Goal: Information Seeking & Learning: Understand process/instructions

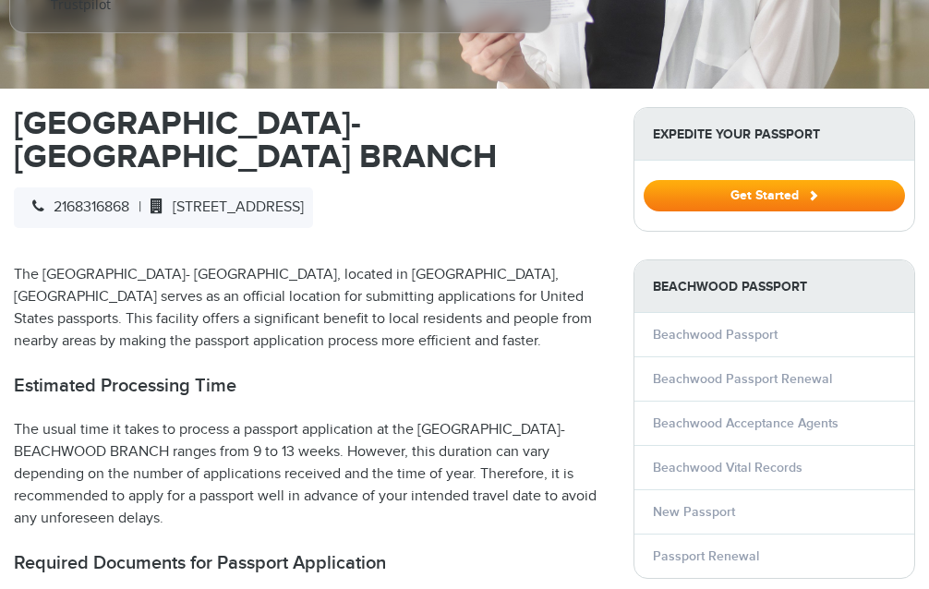
scroll to position [499, 0]
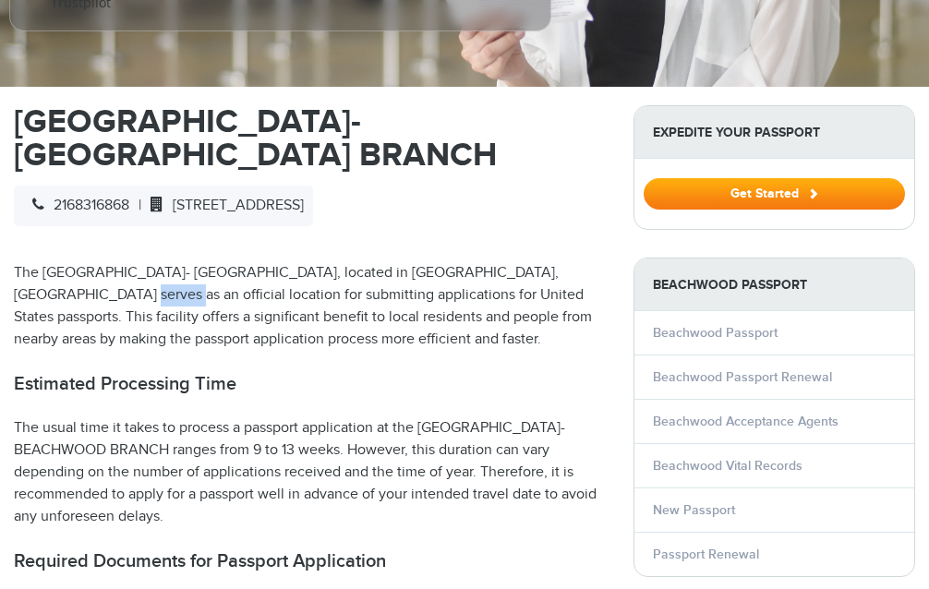
drag, startPoint x: 215, startPoint y: 283, endPoint x: 252, endPoint y: 283, distance: 36.9
click at [252, 283] on p "The [GEOGRAPHIC_DATA]- [GEOGRAPHIC_DATA], located in [GEOGRAPHIC_DATA], [GEOGRA…" at bounding box center [310, 306] width 592 height 89
select select "**********"
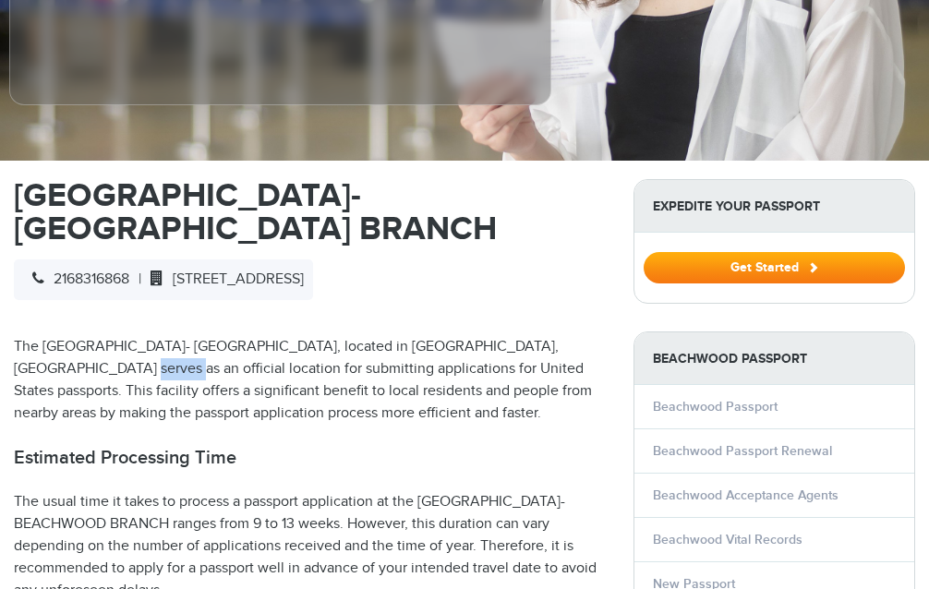
click at [313, 270] on div "2168316868 | [STREET_ADDRESS]" at bounding box center [163, 279] width 299 height 41
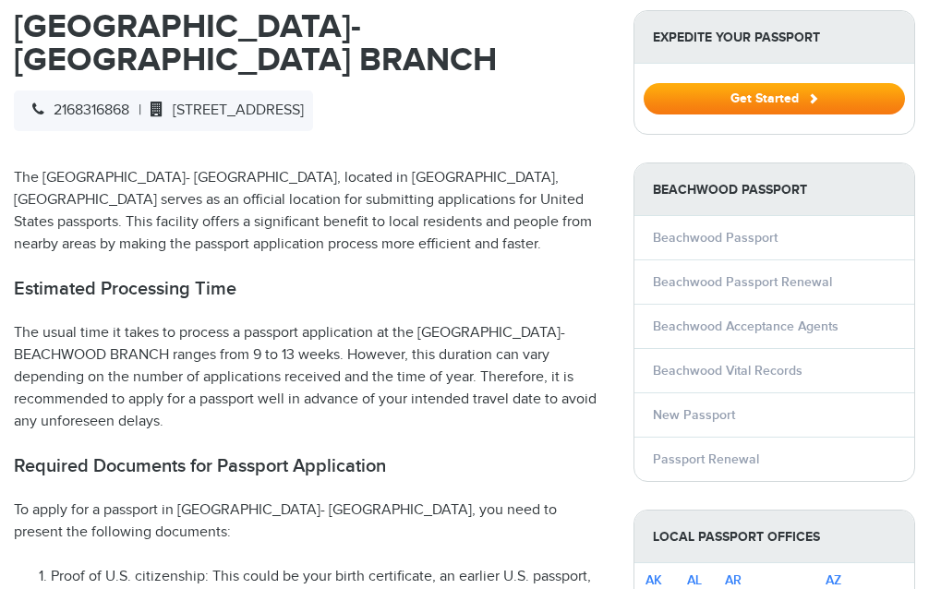
scroll to position [669, 0]
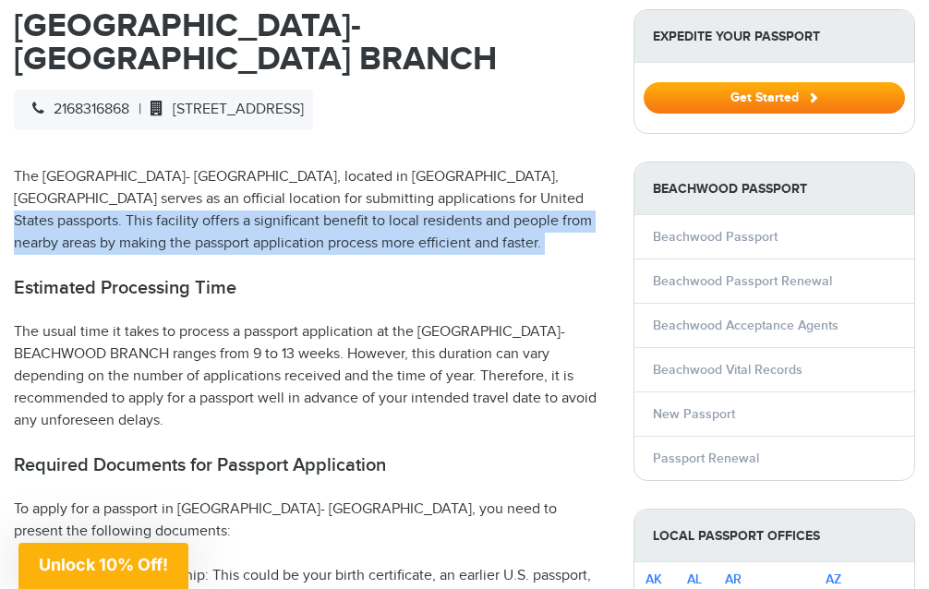
drag, startPoint x: 99, startPoint y: 206, endPoint x: 242, endPoint y: 258, distance: 152.4
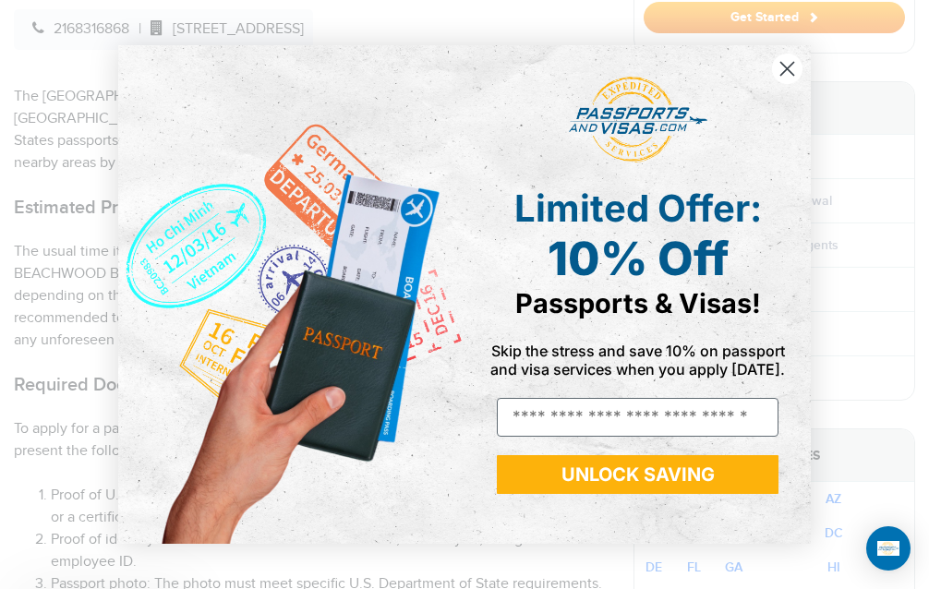
drag, startPoint x: 113, startPoint y: 228, endPoint x: 291, endPoint y: 227, distance: 178.2
click at [298, 228] on div "Close dialog Limited Offer: 10% Off Passports & Visas! Skip the stress and save…" at bounding box center [464, 294] width 729 height 535
click at [303, 227] on img "POPUP Form" at bounding box center [291, 294] width 346 height 498
click at [787, 60] on circle "Close dialog" at bounding box center [787, 69] width 30 height 30
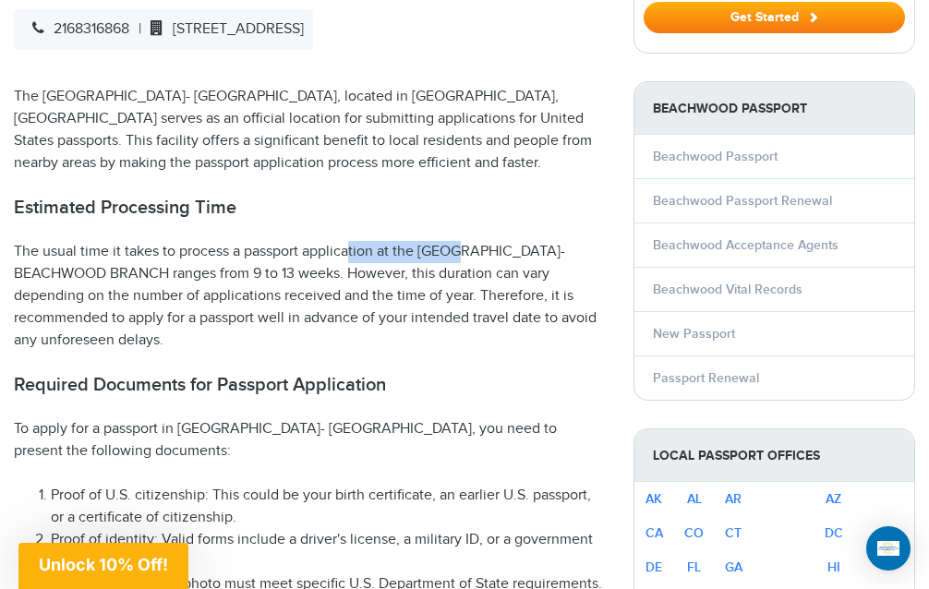
drag, startPoint x: 300, startPoint y: 238, endPoint x: 396, endPoint y: 237, distance: 96.0
click at [398, 241] on p "The usual time it takes to process a passport application at the [GEOGRAPHIC_DA…" at bounding box center [310, 296] width 592 height 111
drag, startPoint x: 330, startPoint y: 259, endPoint x: 388, endPoint y: 259, distance: 57.2
click at [388, 259] on p "The usual time it takes to process a passport application at the [GEOGRAPHIC_DA…" at bounding box center [310, 296] width 592 height 111
click at [452, 260] on p "The usual time it takes to process a passport application at the [GEOGRAPHIC_DA…" at bounding box center [310, 296] width 592 height 111
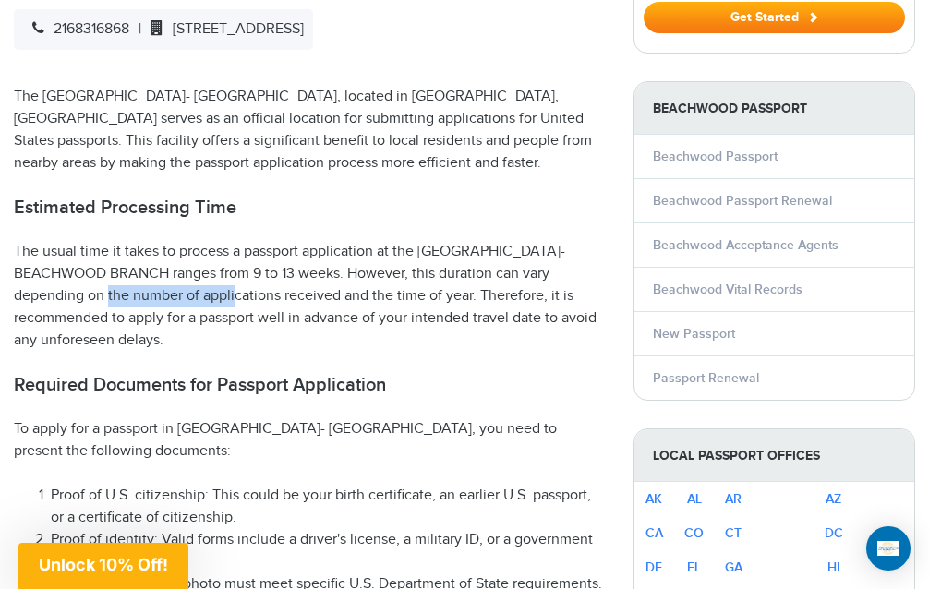
drag, startPoint x: 75, startPoint y: 276, endPoint x: 207, endPoint y: 277, distance: 132.0
click at [209, 277] on p "The usual time it takes to process a passport application at the [GEOGRAPHIC_DA…" at bounding box center [310, 296] width 592 height 111
click at [231, 277] on p "The usual time it takes to process a passport application at the [GEOGRAPHIC_DA…" at bounding box center [310, 296] width 592 height 111
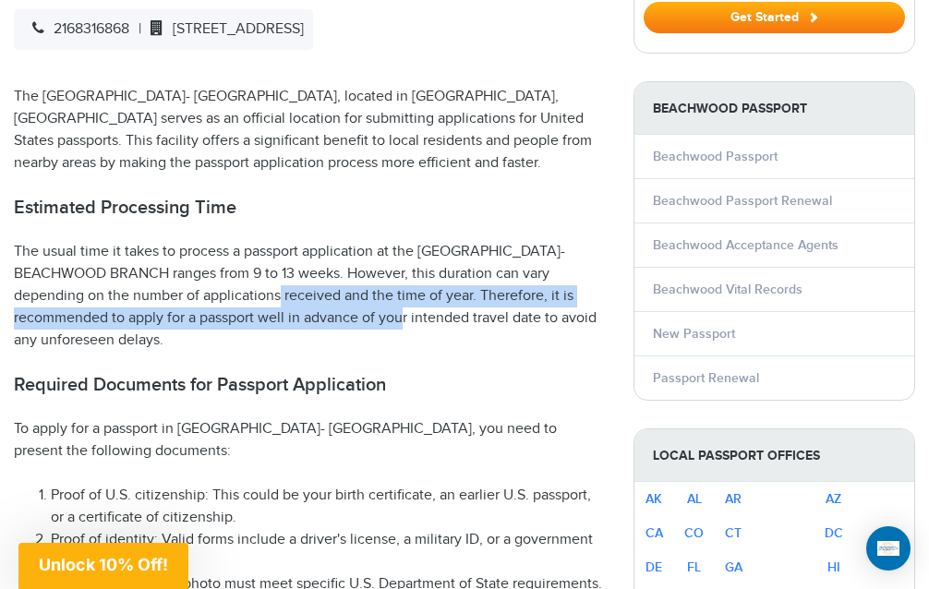
drag, startPoint x: 255, startPoint y: 277, endPoint x: 362, endPoint y: 305, distance: 110.6
click at [365, 305] on p "The usual time it takes to process a passport application at the [GEOGRAPHIC_DA…" at bounding box center [310, 296] width 592 height 111
click at [336, 303] on p "The usual time it takes to process a passport application at the [GEOGRAPHIC_DA…" at bounding box center [310, 296] width 592 height 111
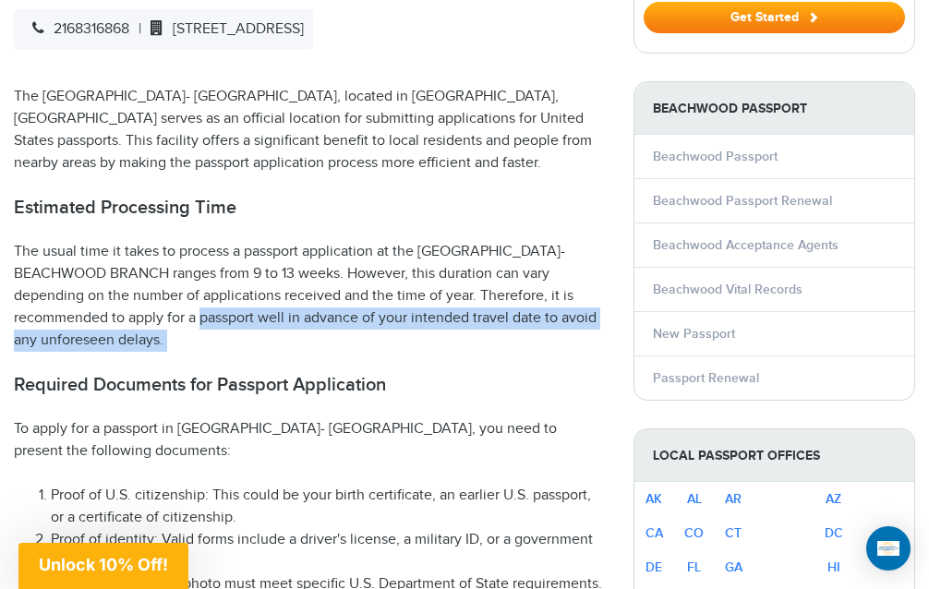
drag, startPoint x: 162, startPoint y: 294, endPoint x: 306, endPoint y: 340, distance: 150.9
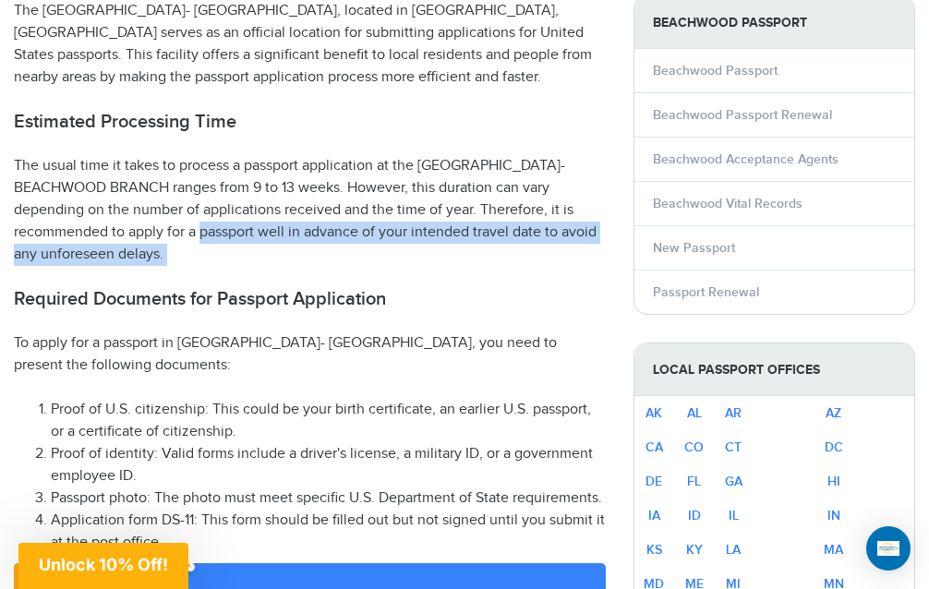
scroll to position [837, 0]
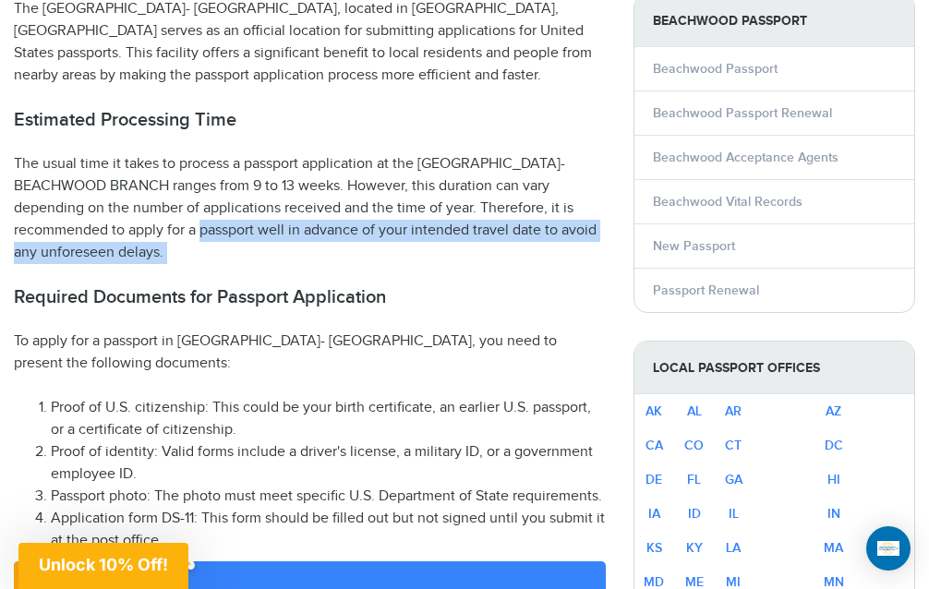
click at [307, 235] on p "The usual time it takes to process a passport application at the [GEOGRAPHIC_DA…" at bounding box center [310, 208] width 592 height 111
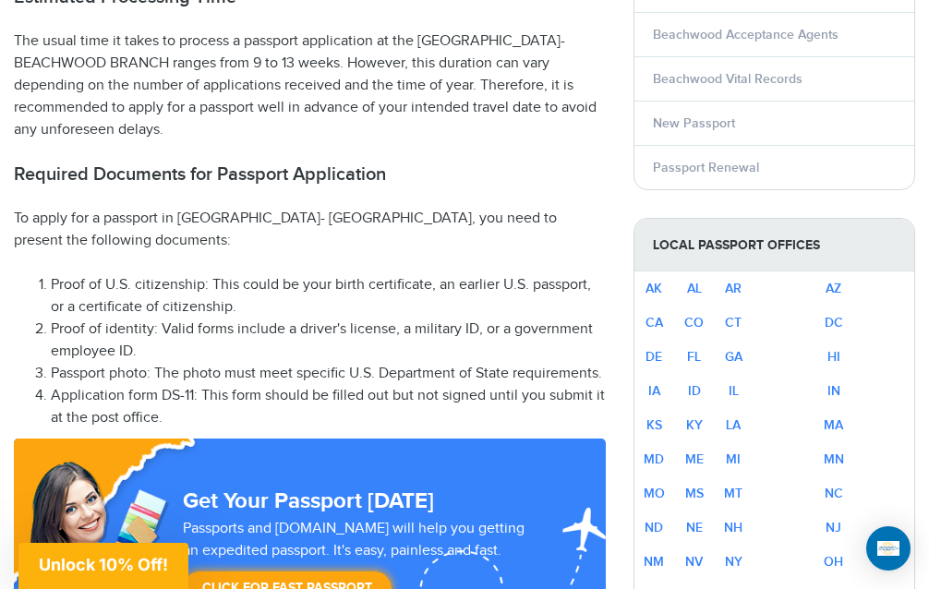
scroll to position [959, 0]
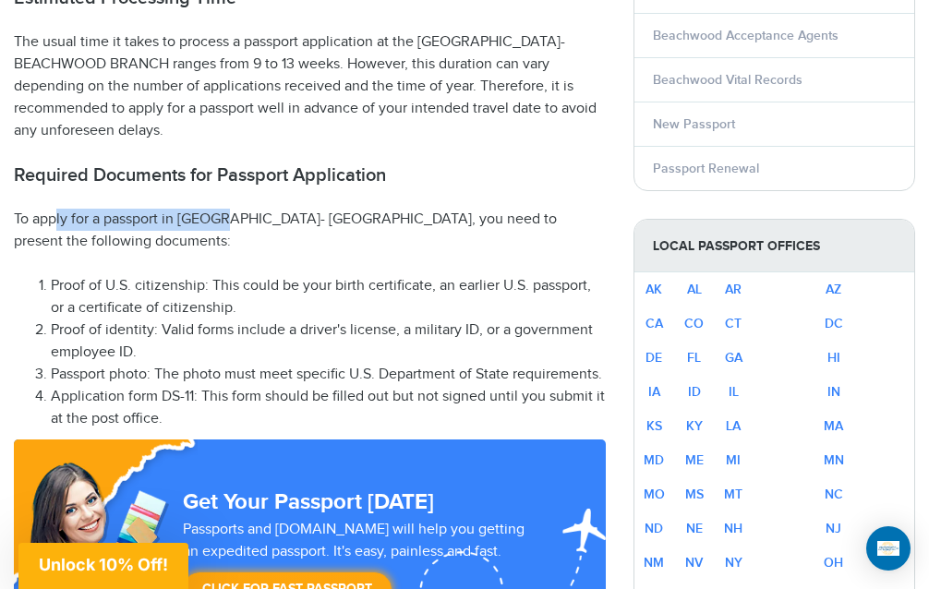
drag, startPoint x: 57, startPoint y: 205, endPoint x: 237, endPoint y: 207, distance: 180.0
click at [237, 209] on p "To apply for a passport in [GEOGRAPHIC_DATA]- [GEOGRAPHIC_DATA], you need to pr…" at bounding box center [310, 231] width 592 height 44
drag, startPoint x: 345, startPoint y: 203, endPoint x: 421, endPoint y: 195, distance: 76.1
click at [425, 209] on p "To apply for a passport in [GEOGRAPHIC_DATA]- [GEOGRAPHIC_DATA], you need to pr…" at bounding box center [310, 231] width 592 height 44
click at [104, 222] on p "To apply for a passport in [GEOGRAPHIC_DATA]- [GEOGRAPHIC_DATA], you need to pr…" at bounding box center [310, 231] width 592 height 44
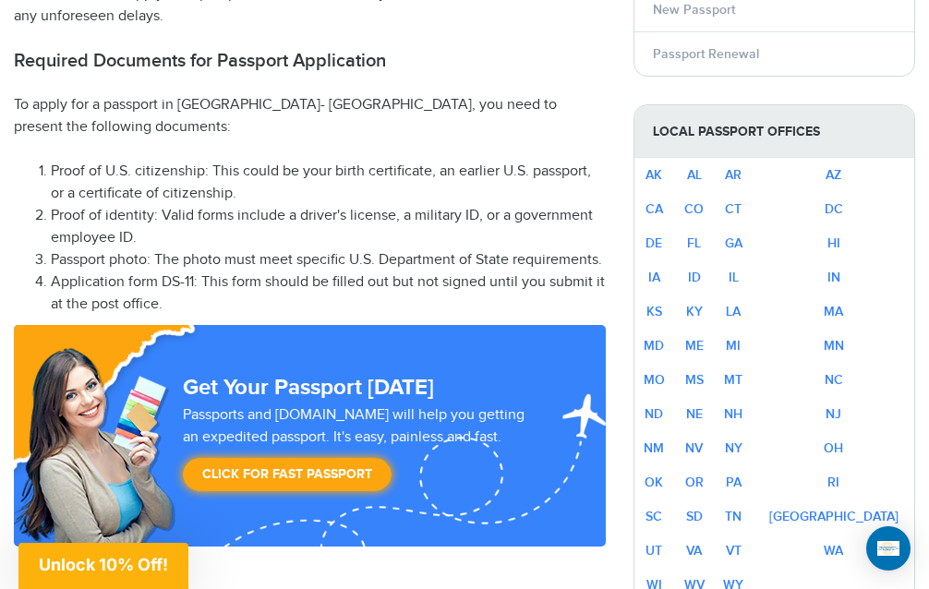
scroll to position [1065, 0]
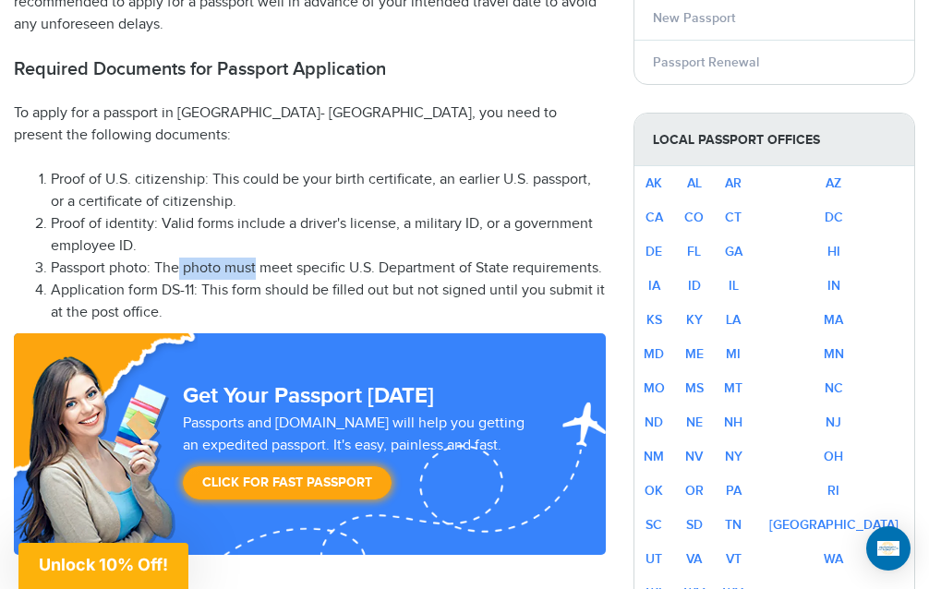
drag, startPoint x: 181, startPoint y: 246, endPoint x: 258, endPoint y: 249, distance: 76.7
click at [258, 258] on li "Passport photo: The photo must meet specific U.S. Department of State requireme…" at bounding box center [328, 269] width 555 height 22
click at [301, 258] on li "Passport photo: The photo must meet specific U.S. Department of State requireme…" at bounding box center [328, 269] width 555 height 22
drag, startPoint x: 349, startPoint y: 250, endPoint x: 506, endPoint y: 240, distance: 157.2
click at [507, 258] on li "Passport photo: The photo must meet specific U.S. Department of State requireme…" at bounding box center [328, 269] width 555 height 22
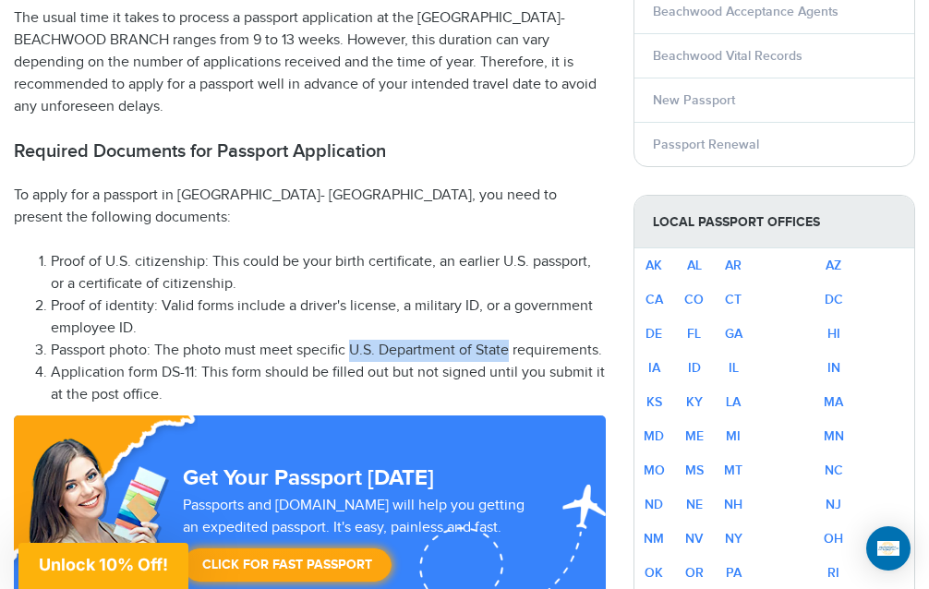
scroll to position [1069, 0]
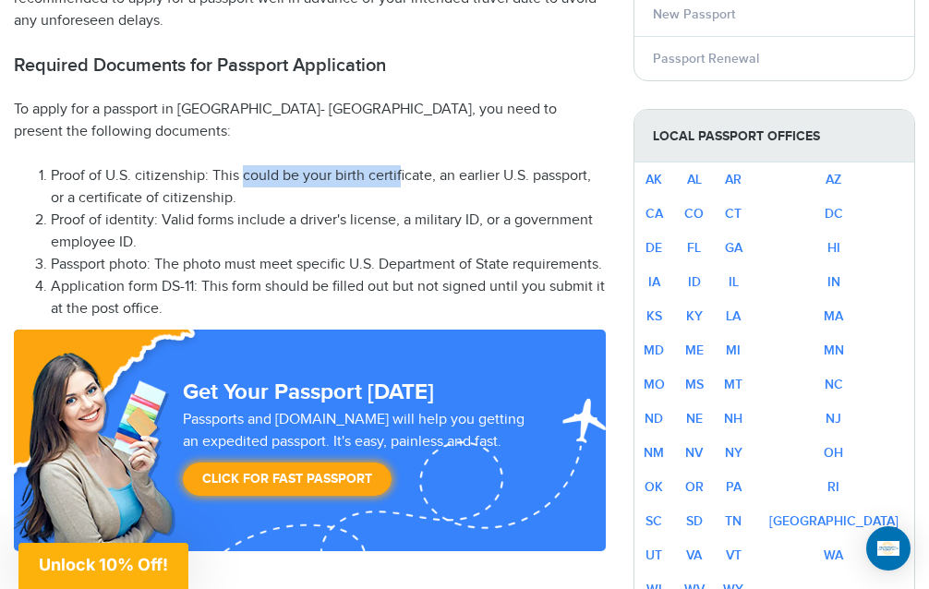
drag, startPoint x: 241, startPoint y: 157, endPoint x: 392, endPoint y: 158, distance: 151.4
click at [395, 165] on li "Proof of U.S. citizenship: This could be your birth certificate, an earlier U.S…" at bounding box center [328, 187] width 555 height 44
click at [414, 165] on li "Proof of U.S. citizenship: This could be your birth certificate, an earlier U.S…" at bounding box center [328, 187] width 555 height 44
drag, startPoint x: 127, startPoint y: 176, endPoint x: 221, endPoint y: 176, distance: 93.2
click at [221, 176] on li "Proof of U.S. citizenship: This could be your birth certificate, an earlier U.S…" at bounding box center [328, 187] width 555 height 44
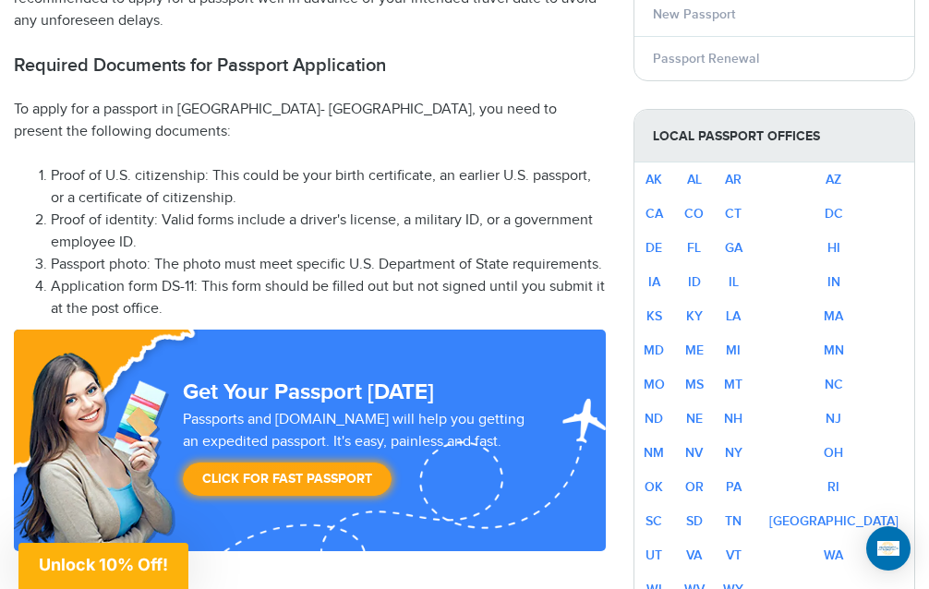
click at [176, 210] on li "Proof of identity: Valid forms include a driver's license, a military ID, or a …" at bounding box center [328, 232] width 555 height 44
drag, startPoint x: 115, startPoint y: 198, endPoint x: 204, endPoint y: 204, distance: 88.8
click at [204, 210] on li "Proof of identity: Valid forms include a driver's license, a military ID, or a …" at bounding box center [328, 232] width 555 height 44
drag, startPoint x: 307, startPoint y: 163, endPoint x: 370, endPoint y: 163, distance: 62.8
click at [370, 165] on li "Proof of U.S. citizenship: This could be your birth certificate, an earlier U.S…" at bounding box center [328, 187] width 555 height 44
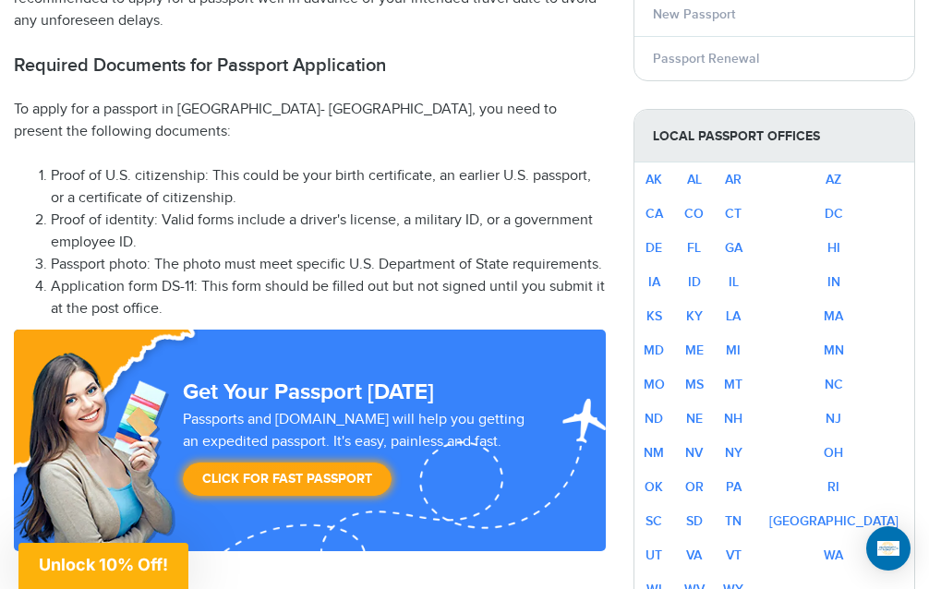
click at [463, 165] on li "Proof of U.S. citizenship: This could be your birth certificate, an earlier U.S…" at bounding box center [328, 187] width 555 height 44
drag, startPoint x: 150, startPoint y: 175, endPoint x: 215, endPoint y: 174, distance: 65.5
click at [215, 174] on li "Proof of U.S. citizenship: This could be your birth certificate, an earlier U.S…" at bounding box center [328, 187] width 555 height 44
drag, startPoint x: 188, startPoint y: 203, endPoint x: 242, endPoint y: 210, distance: 54.0
click at [242, 210] on li "Proof of identity: Valid forms include a driver's license, a military ID, or a …" at bounding box center [328, 232] width 555 height 44
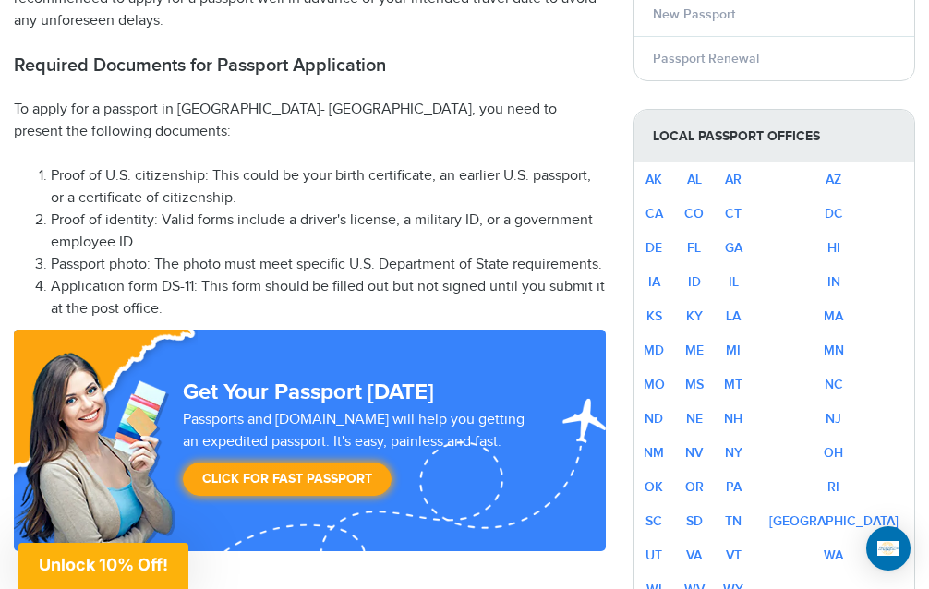
click at [275, 210] on li "Proof of identity: Valid forms include a driver's license, a military ID, or a …" at bounding box center [328, 232] width 555 height 44
drag, startPoint x: 232, startPoint y: 202, endPoint x: 320, endPoint y: 202, distance: 88.6
click at [320, 210] on li "Proof of identity: Valid forms include a driver's license, a military ID, or a …" at bounding box center [328, 232] width 555 height 44
drag, startPoint x: 366, startPoint y: 200, endPoint x: 463, endPoint y: 198, distance: 96.9
click at [463, 210] on li "Proof of identity: Valid forms include a driver's license, a military ID, or a …" at bounding box center [328, 232] width 555 height 44
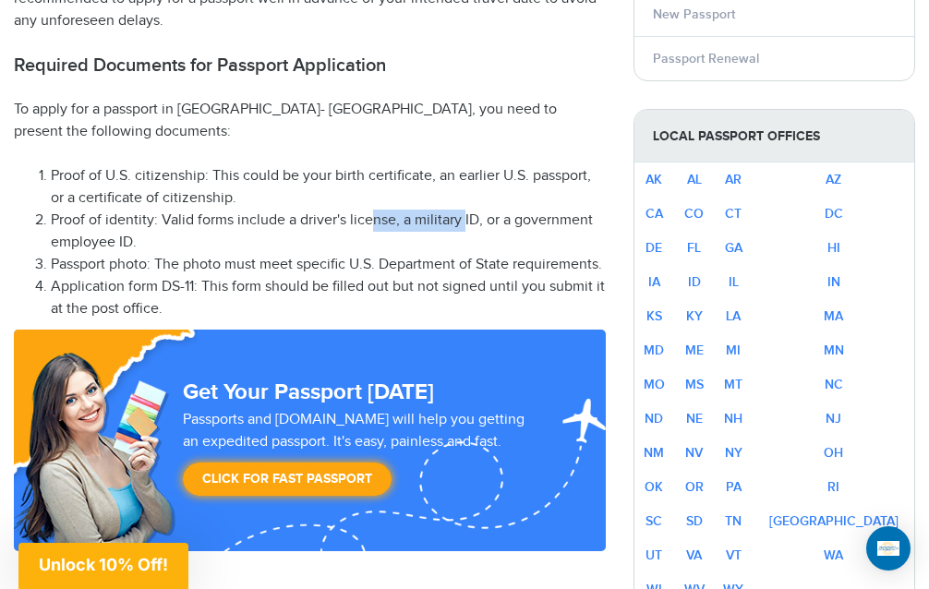
scroll to position [1172, 0]
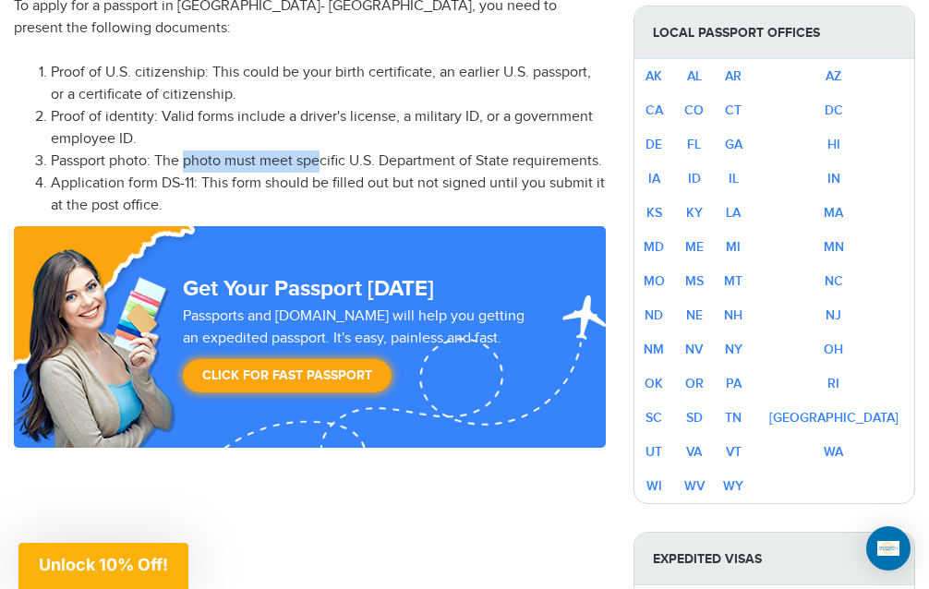
drag, startPoint x: 184, startPoint y: 146, endPoint x: 318, endPoint y: 146, distance: 133.8
click at [318, 150] on li "Passport photo: The photo must meet specific U.S. Department of State requireme…" at bounding box center [328, 161] width 555 height 22
click at [359, 150] on li "Passport photo: The photo must meet specific U.S. Department of State requireme…" at bounding box center [328, 161] width 555 height 22
drag, startPoint x: 327, startPoint y: 140, endPoint x: 438, endPoint y: 140, distance: 111.7
click at [438, 150] on li "Passport photo: The photo must meet specific U.S. Department of State requireme…" at bounding box center [328, 161] width 555 height 22
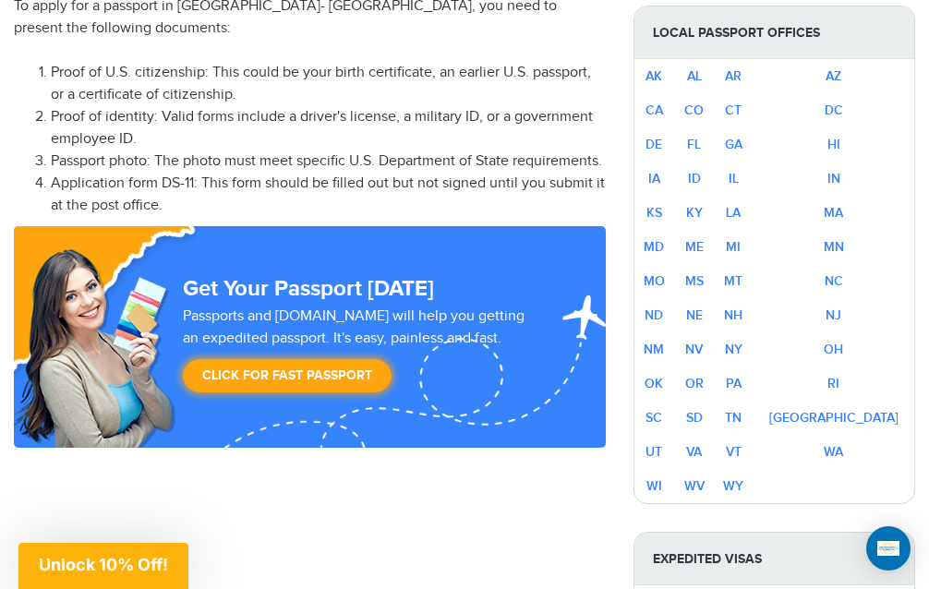
drag, startPoint x: 229, startPoint y: 165, endPoint x: 318, endPoint y: 165, distance: 88.6
click at [318, 173] on li "Application form DS-11: This form should be filled out but not signed until you…" at bounding box center [328, 195] width 555 height 44
drag, startPoint x: 338, startPoint y: 170, endPoint x: 444, endPoint y: 169, distance: 106.2
click at [445, 173] on li "Application form DS-11: This form should be filled out but not signed until you…" at bounding box center [328, 195] width 555 height 44
drag, startPoint x: 391, startPoint y: 163, endPoint x: 513, endPoint y: 163, distance: 121.8
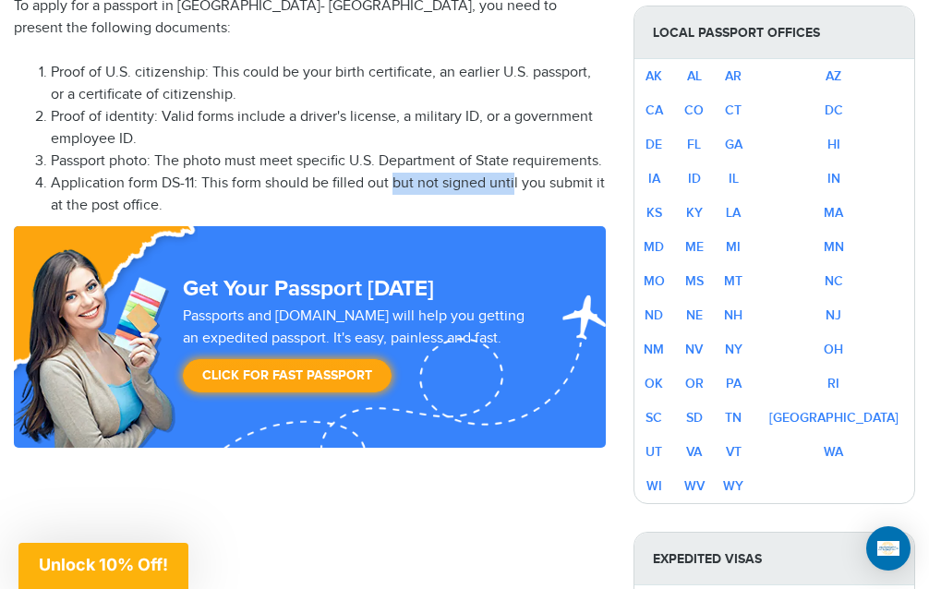
click at [513, 173] on li "Application form DS-11: This form should be filled out but not signed until you…" at bounding box center [328, 195] width 555 height 44
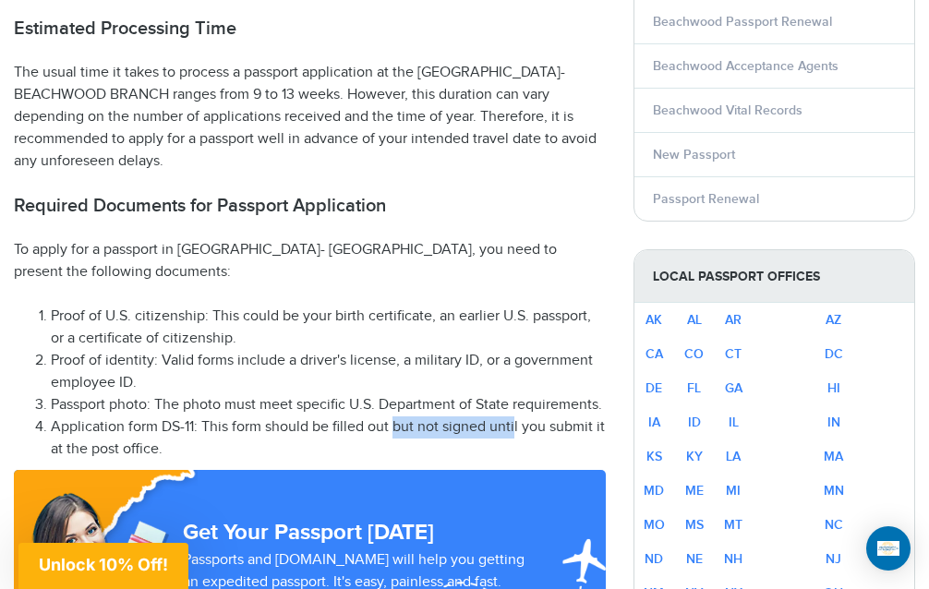
scroll to position [931, 0]
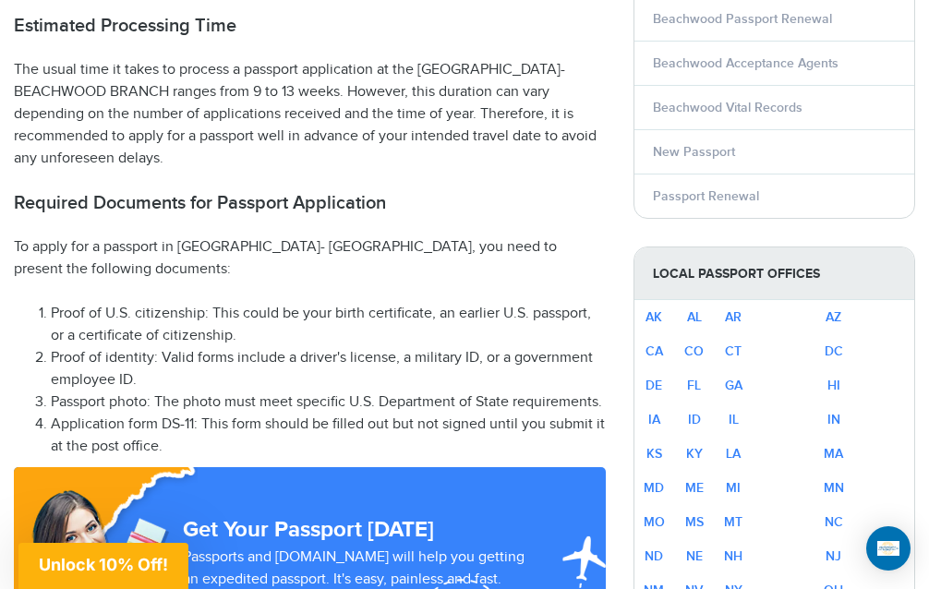
click at [312, 303] on li "Proof of U.S. citizenship: This could be your birth certificate, an earlier U.S…" at bounding box center [328, 325] width 555 height 44
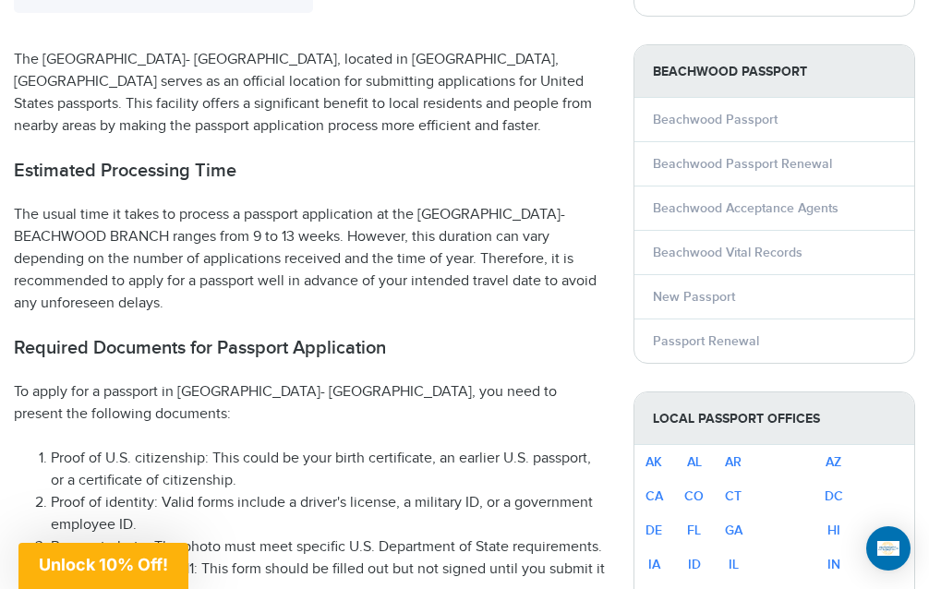
scroll to position [765, 0]
